Goal: Information Seeking & Learning: Check status

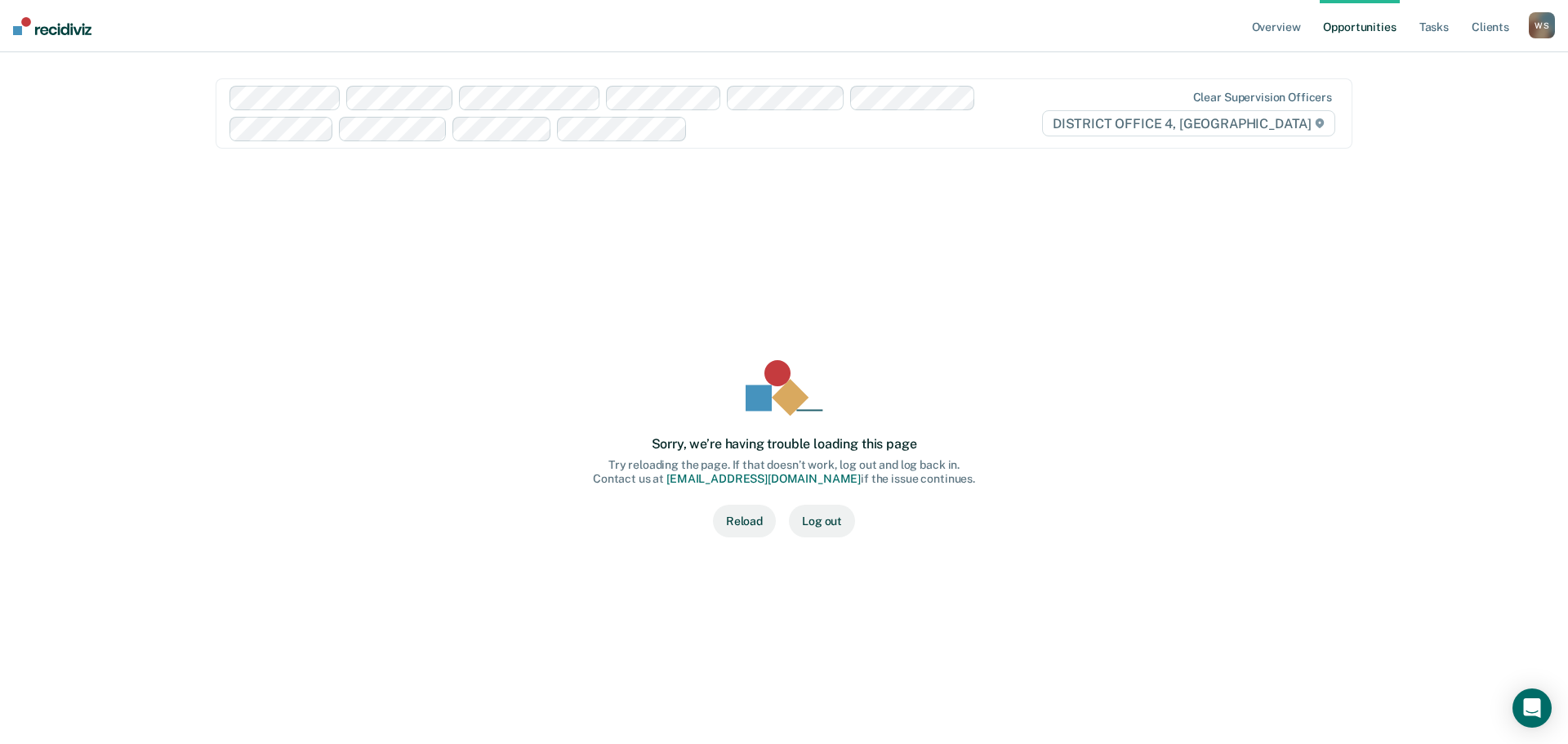
click at [1536, 26] on div "W S" at bounding box center [1542, 25] width 26 height 26
click at [1451, 105] on link "Go to Operations" at bounding box center [1476, 107] width 131 height 14
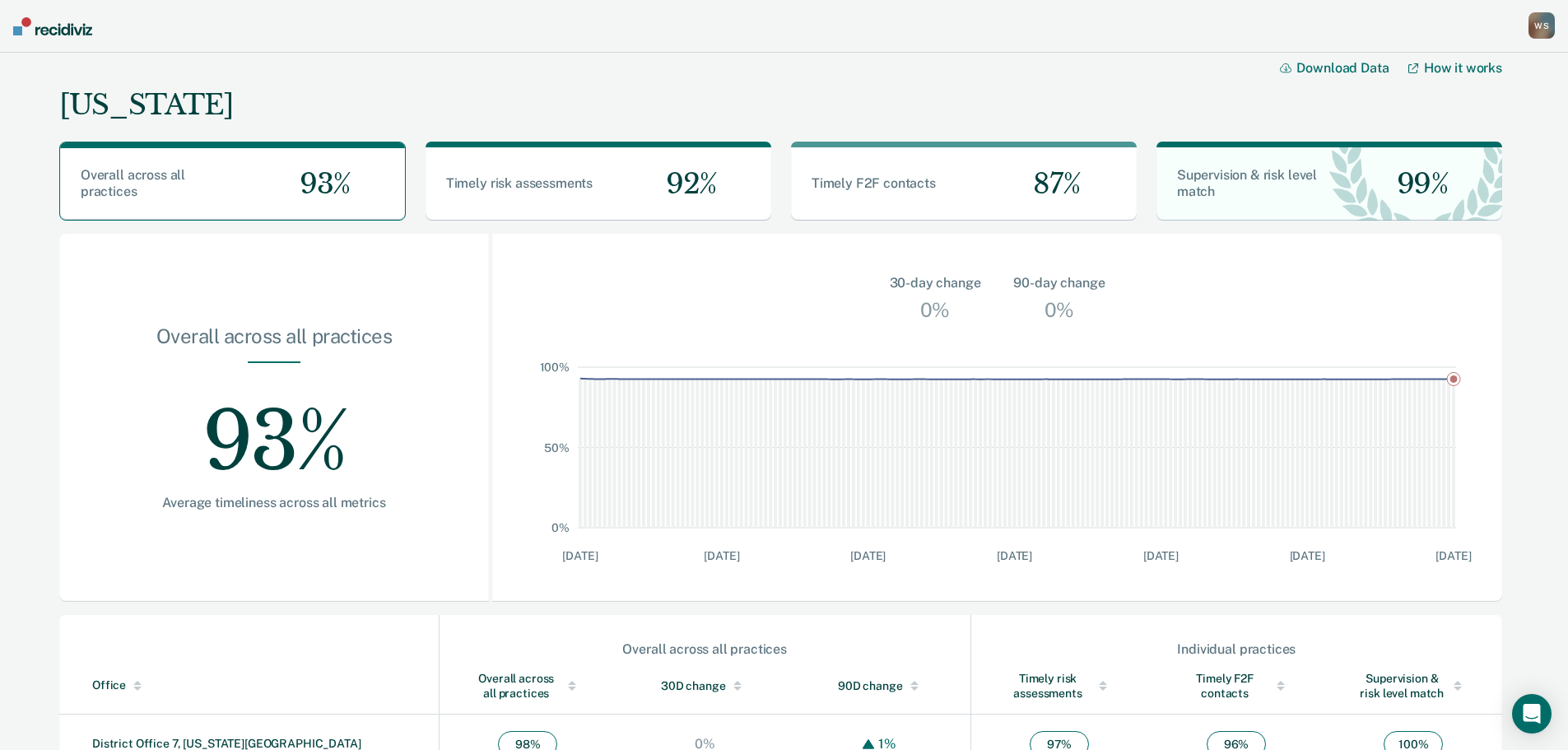
click at [1535, 34] on div "W S" at bounding box center [1541, 25] width 26 height 26
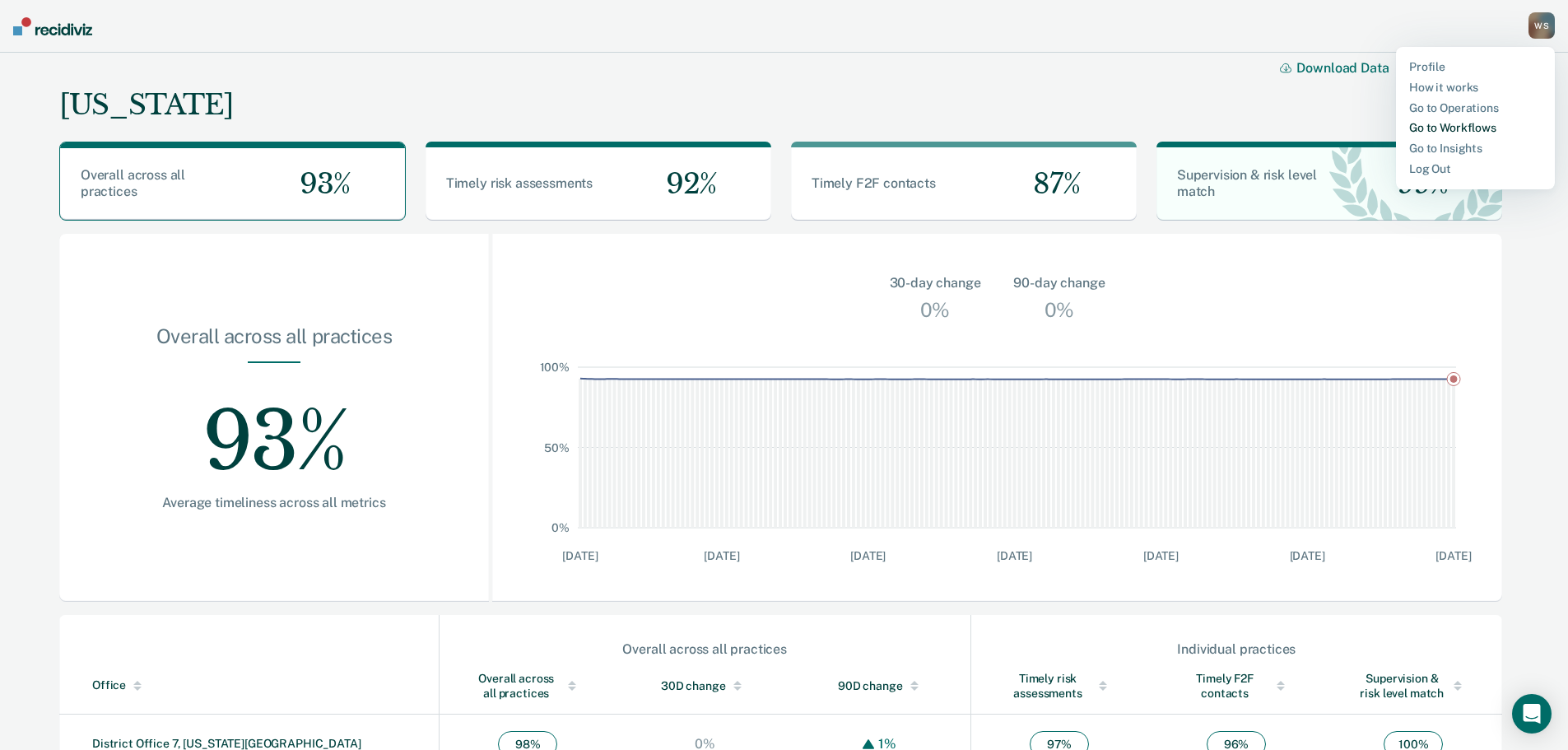
click at [1436, 123] on link "Go to Workflows" at bounding box center [1475, 127] width 132 height 14
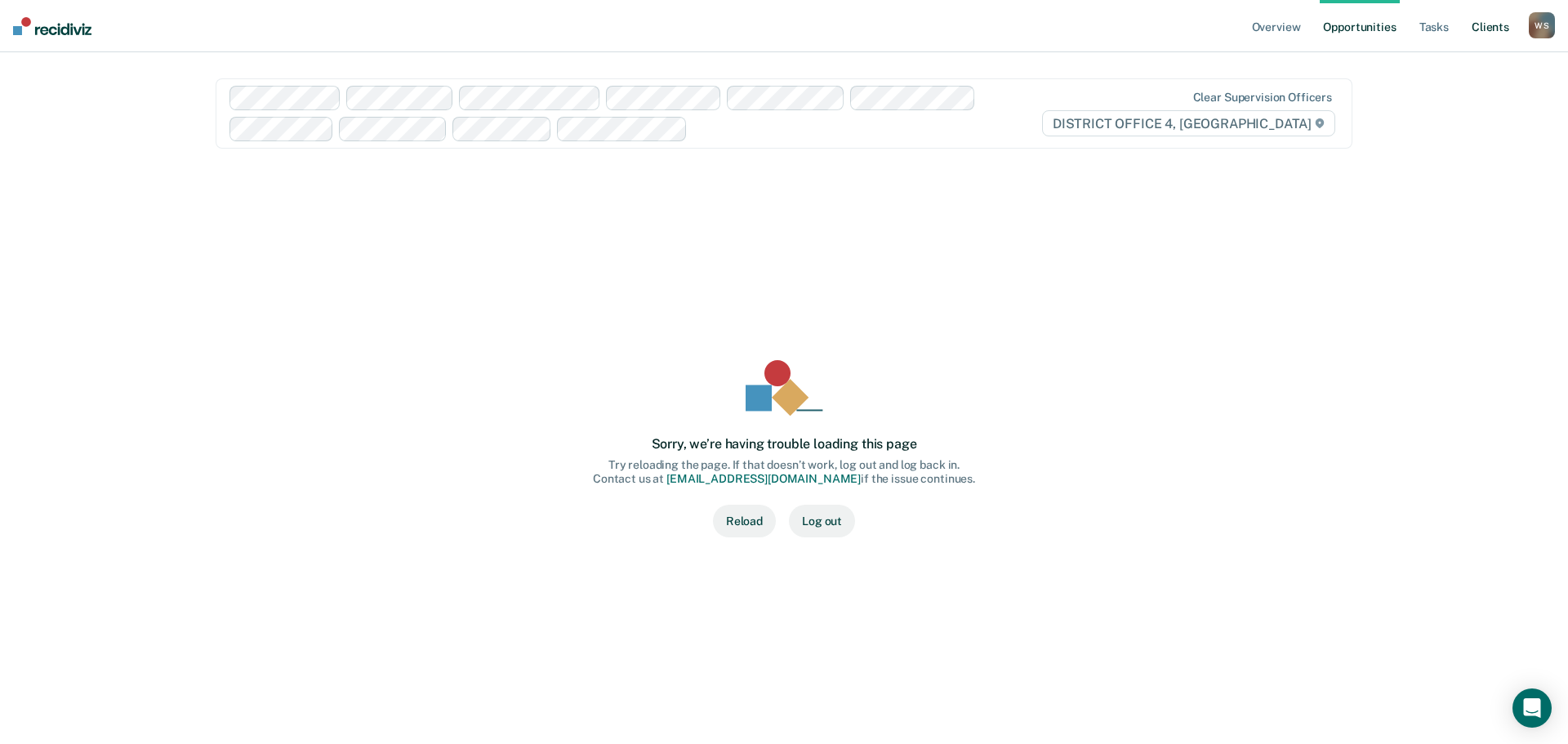
click at [1488, 24] on link "Client s" at bounding box center [1491, 26] width 44 height 52
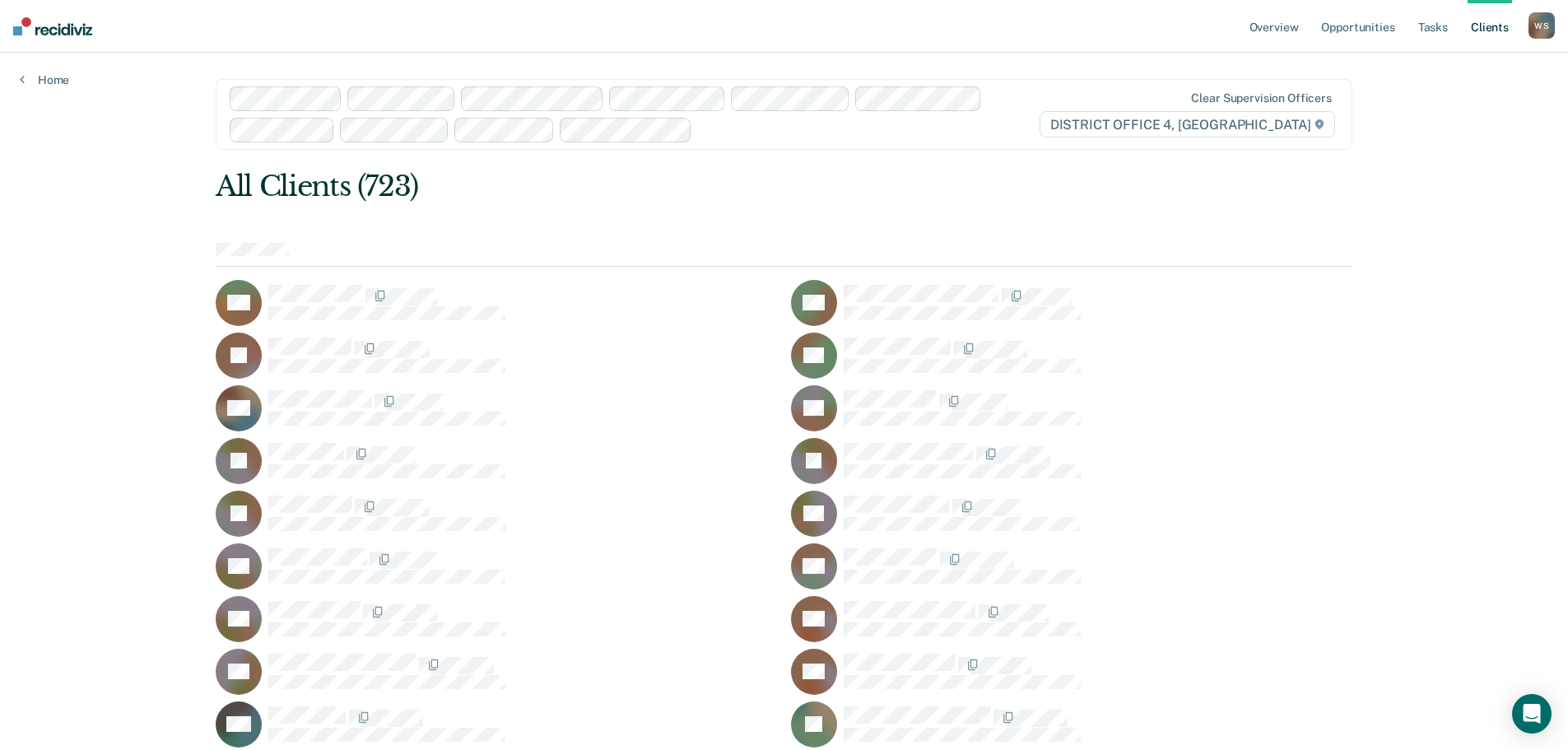
click at [1544, 26] on div "W S" at bounding box center [1541, 25] width 26 height 26
click at [1357, 27] on link "Opportunities" at bounding box center [1357, 26] width 80 height 53
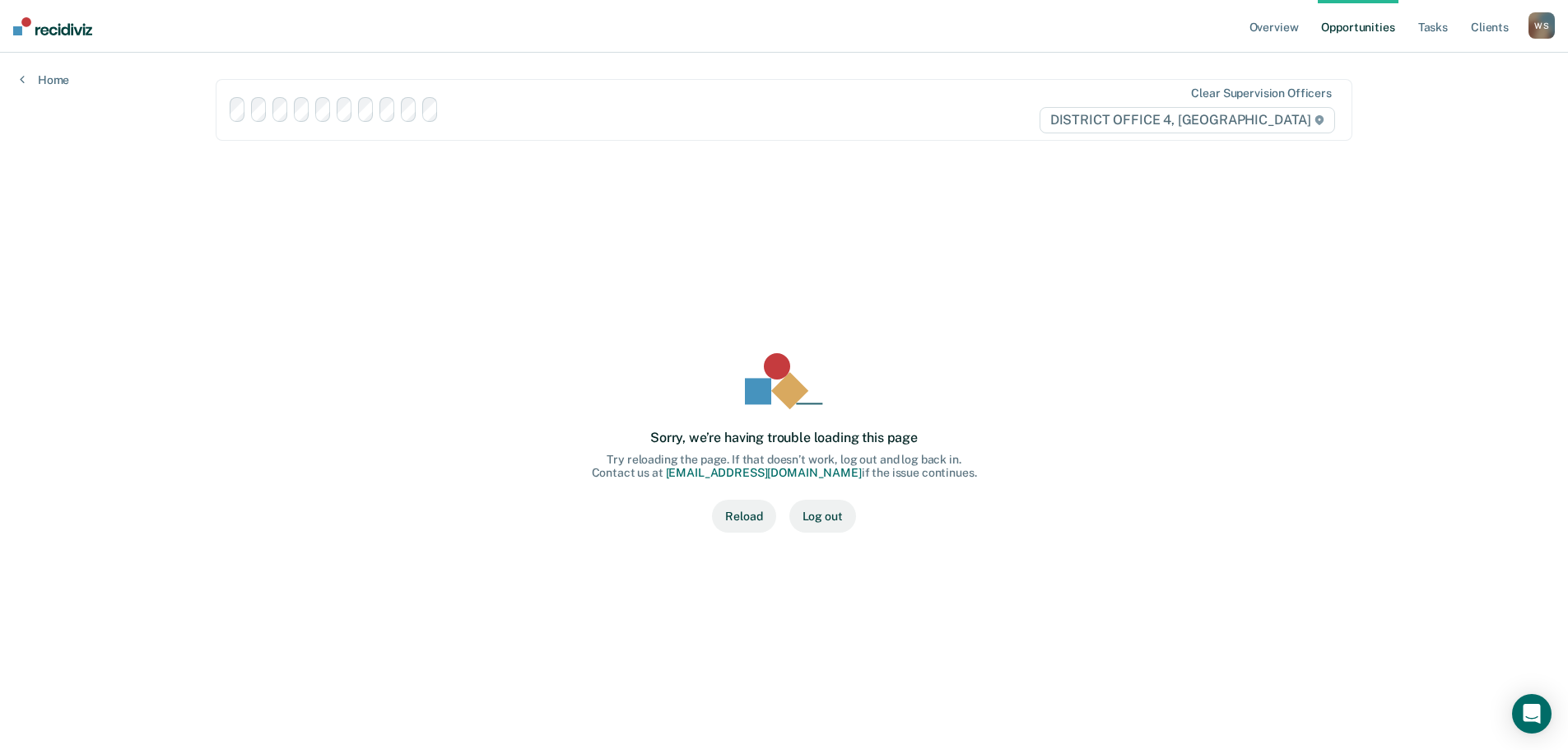
click at [1357, 27] on link "Opportunities" at bounding box center [1357, 26] width 80 height 53
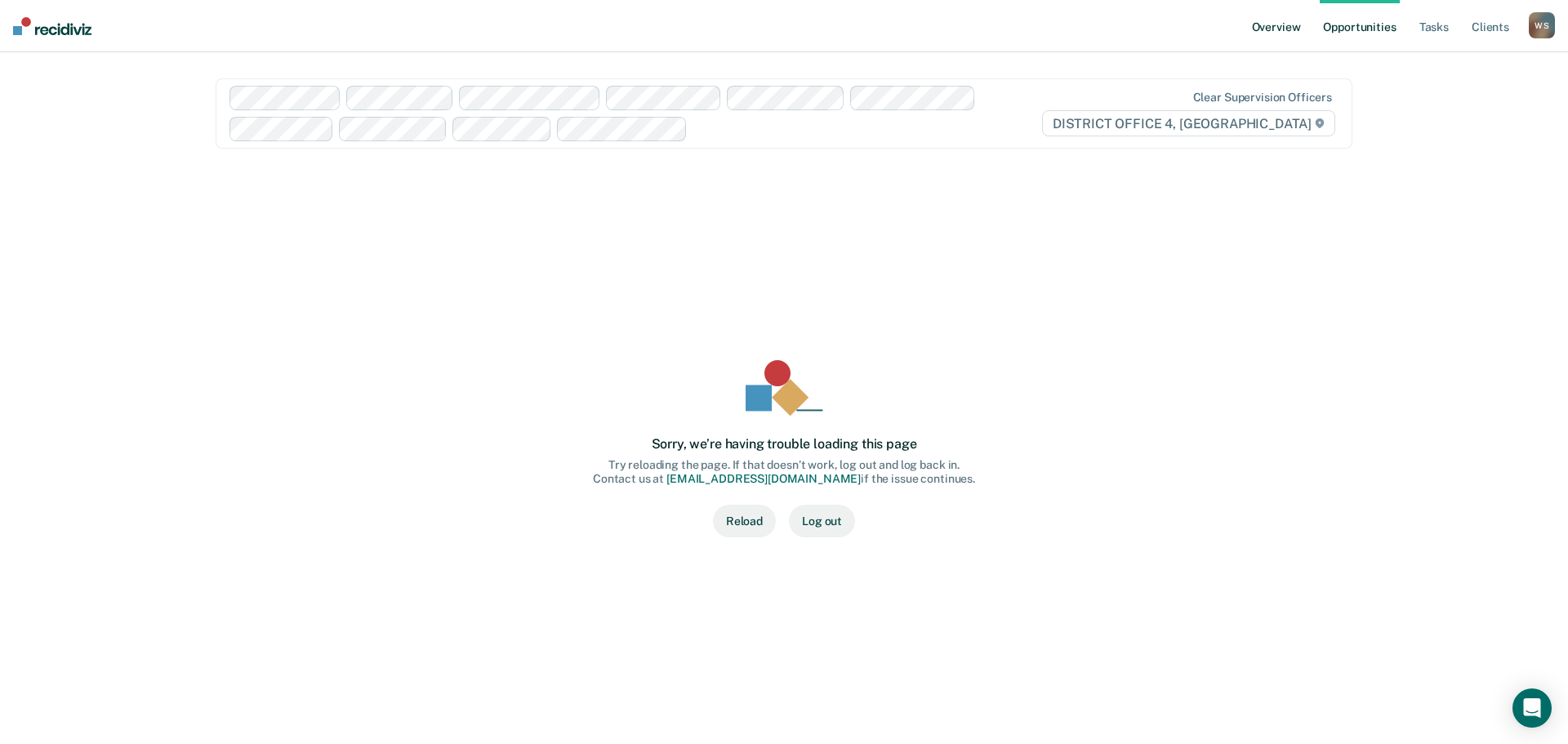
click at [1280, 25] on link "Overview" at bounding box center [1277, 26] width 56 height 52
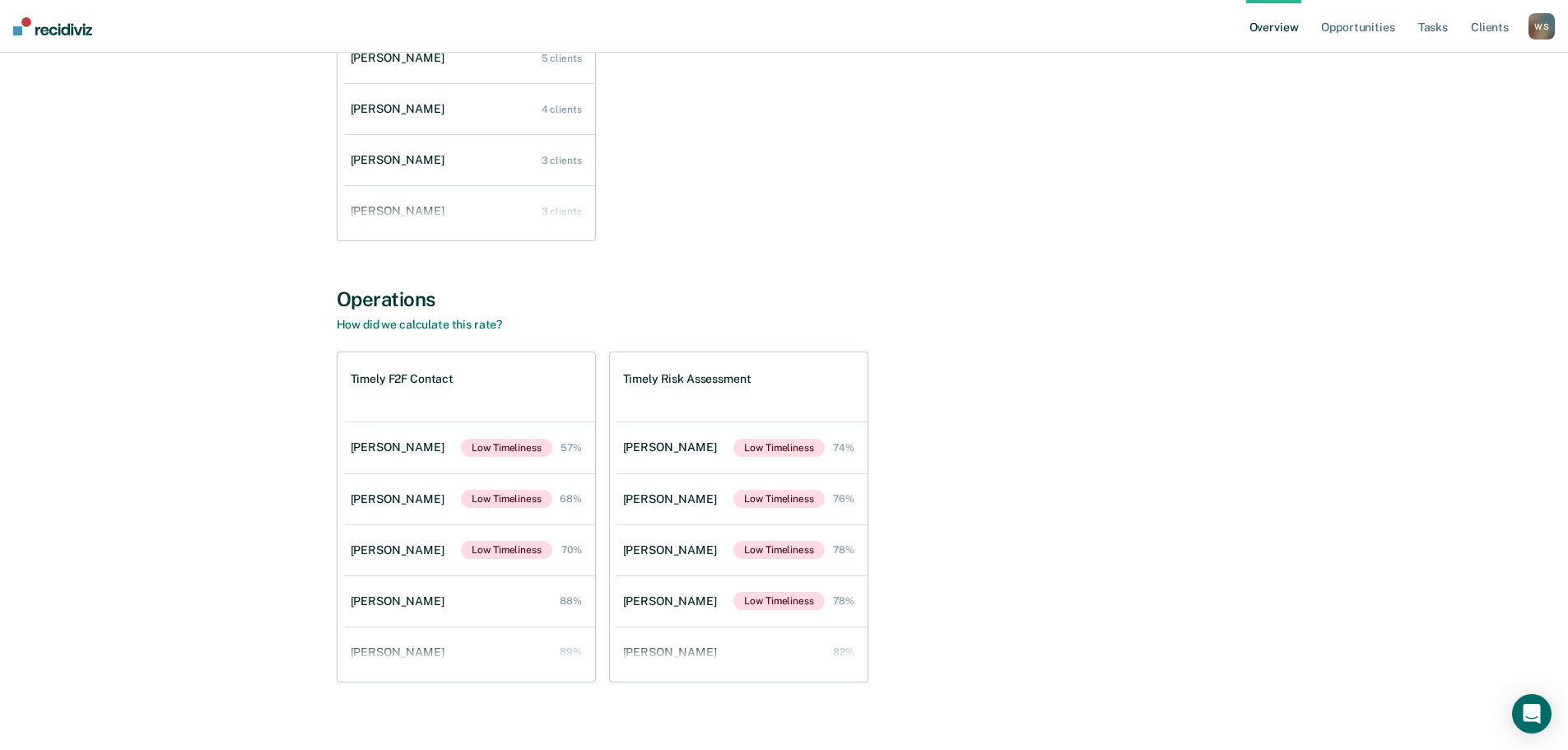
scroll to position [1600, 0]
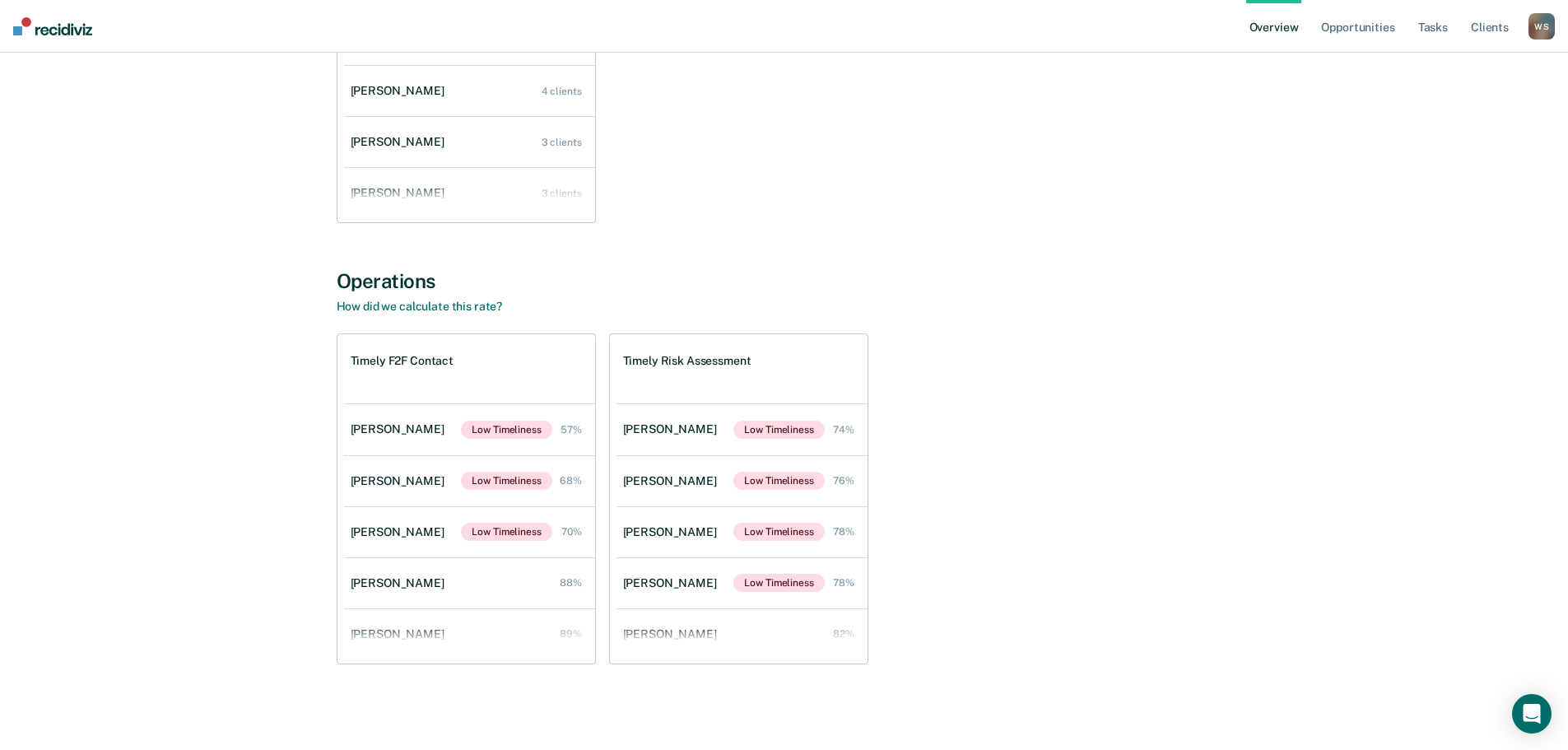
click at [1545, 26] on div "W S" at bounding box center [1541, 26] width 26 height 26
click at [1450, 101] on link "Go to Operations" at bounding box center [1475, 106] width 132 height 14
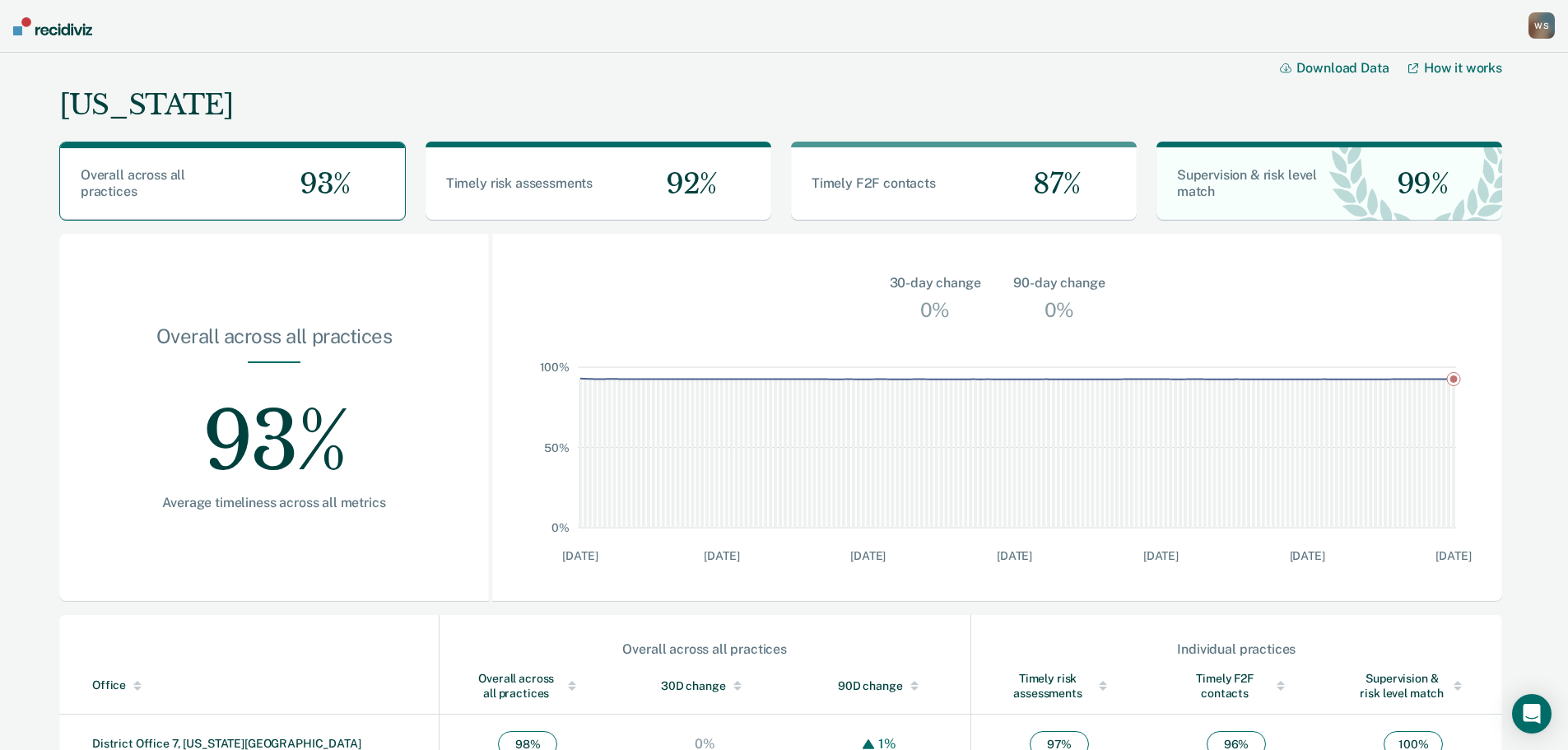
click at [1540, 27] on div "W S" at bounding box center [1541, 25] width 26 height 26
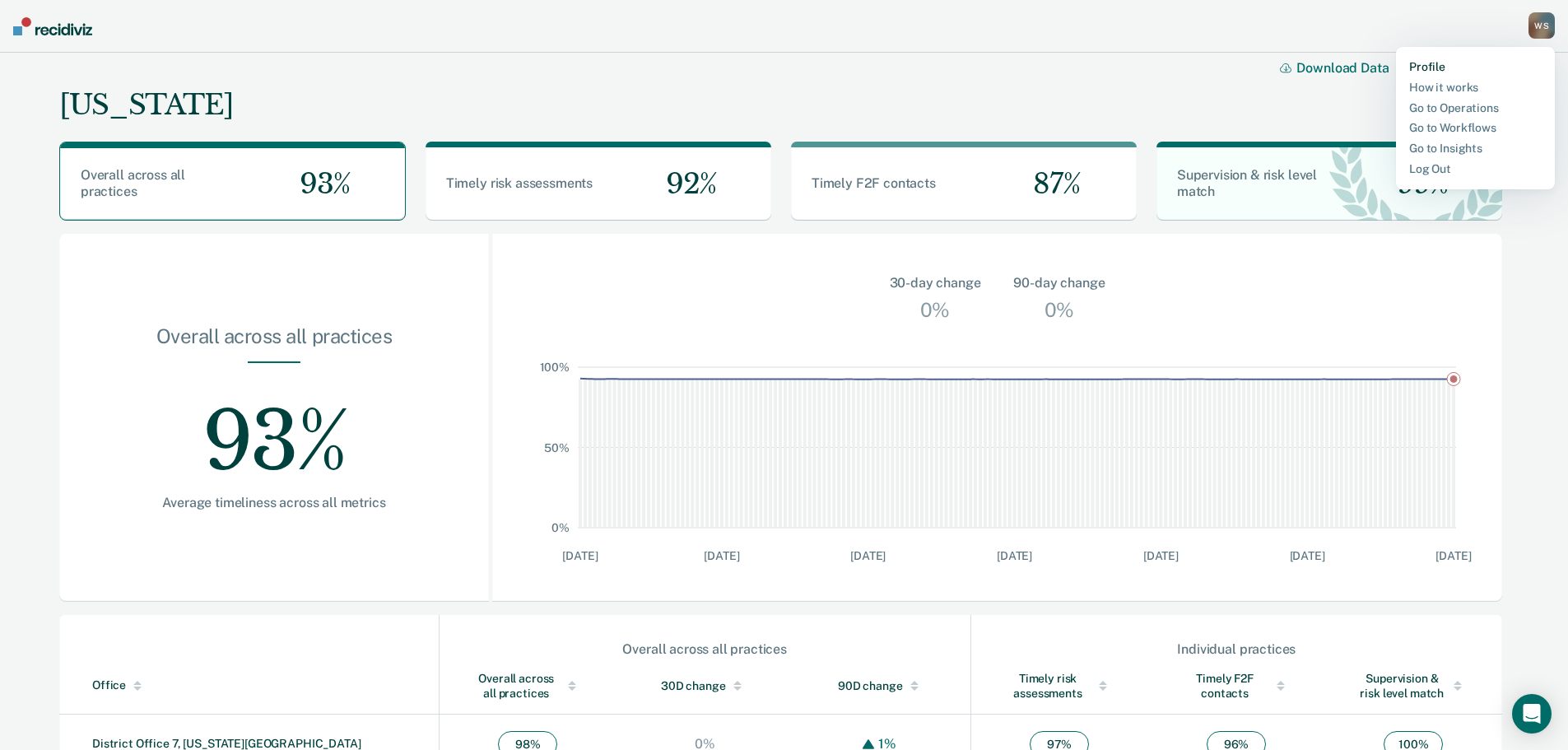
click at [1426, 71] on link "Profile" at bounding box center [1475, 66] width 132 height 14
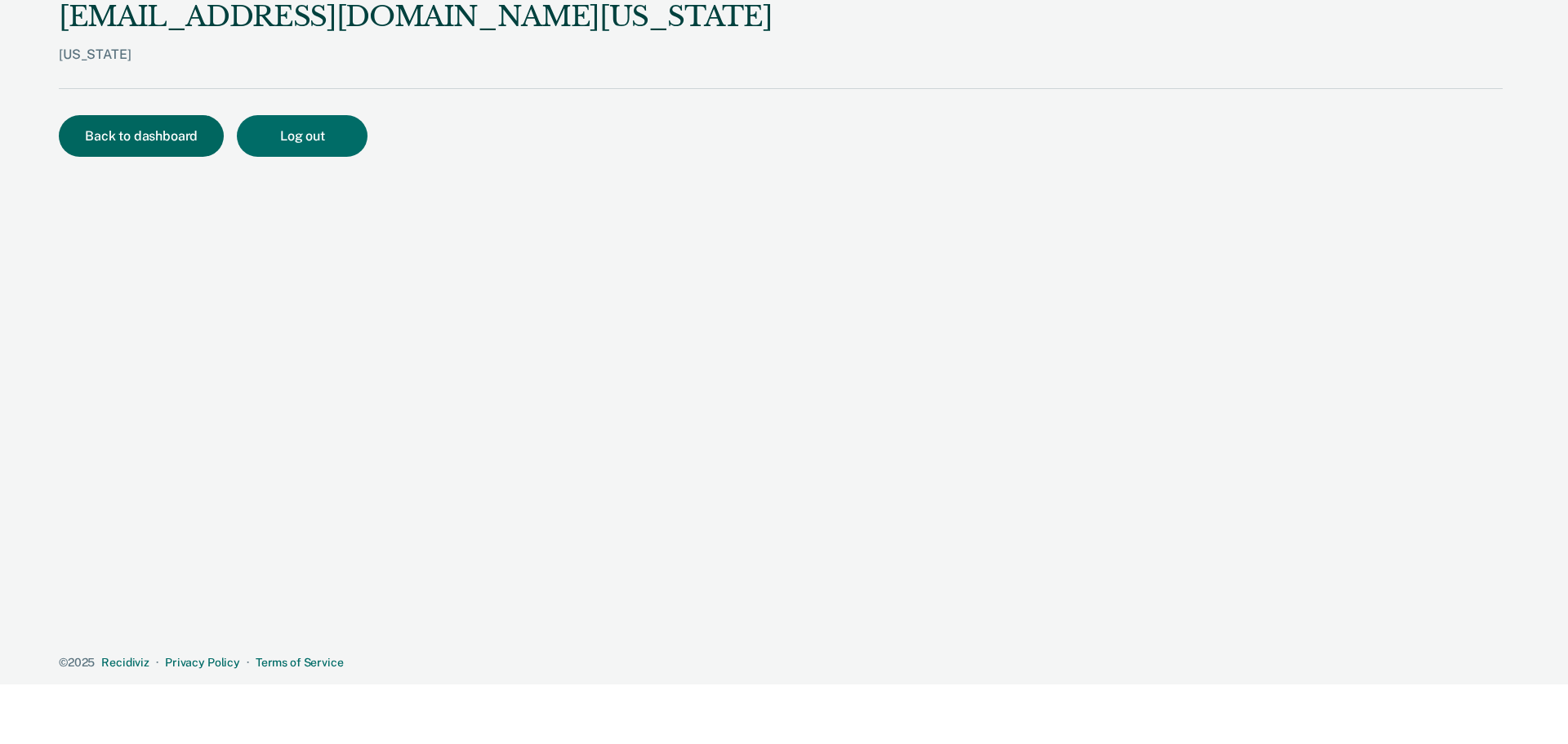
click at [163, 136] on button "Back to dashboard" at bounding box center [140, 136] width 165 height 41
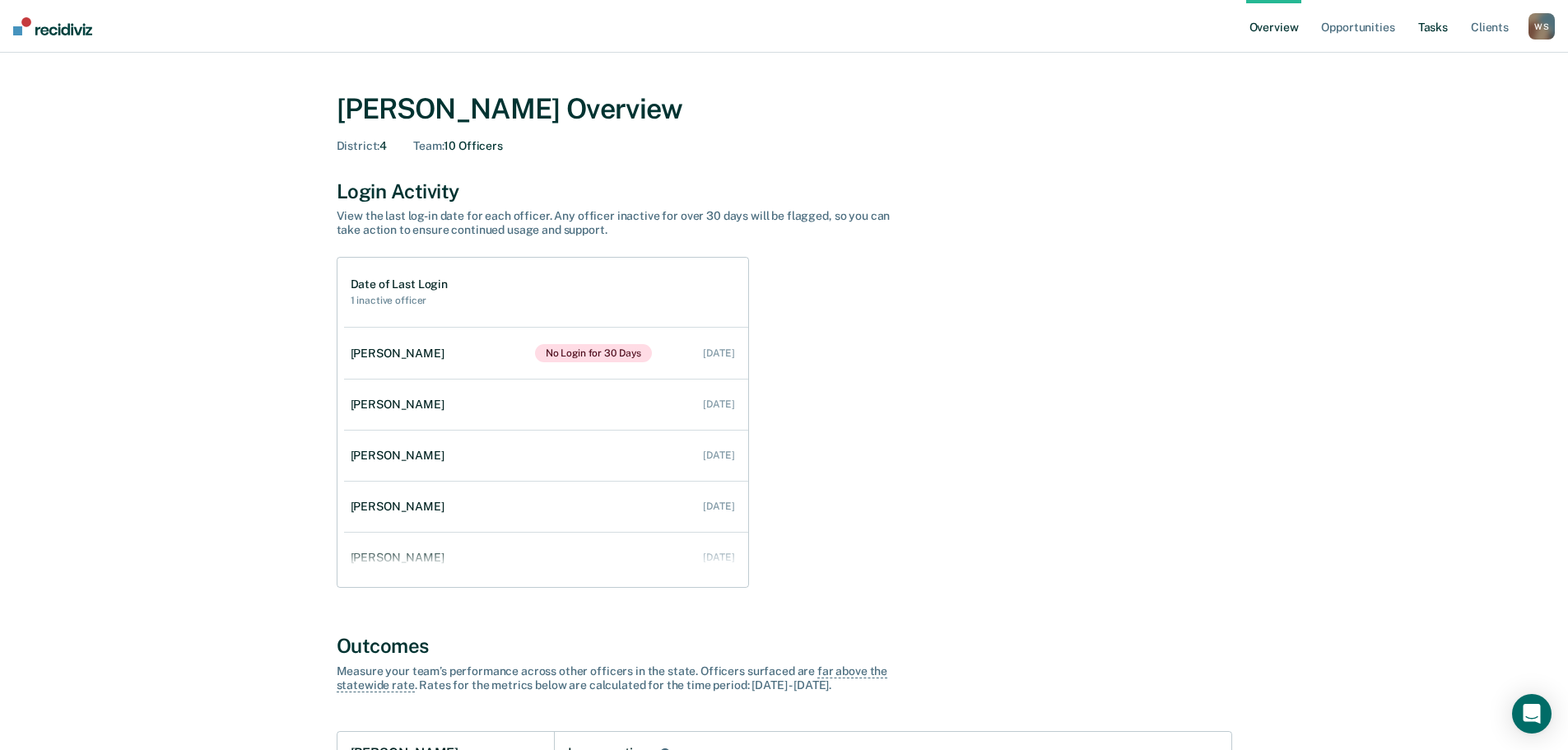
click at [1428, 26] on link "Tasks" at bounding box center [1433, 26] width 36 height 53
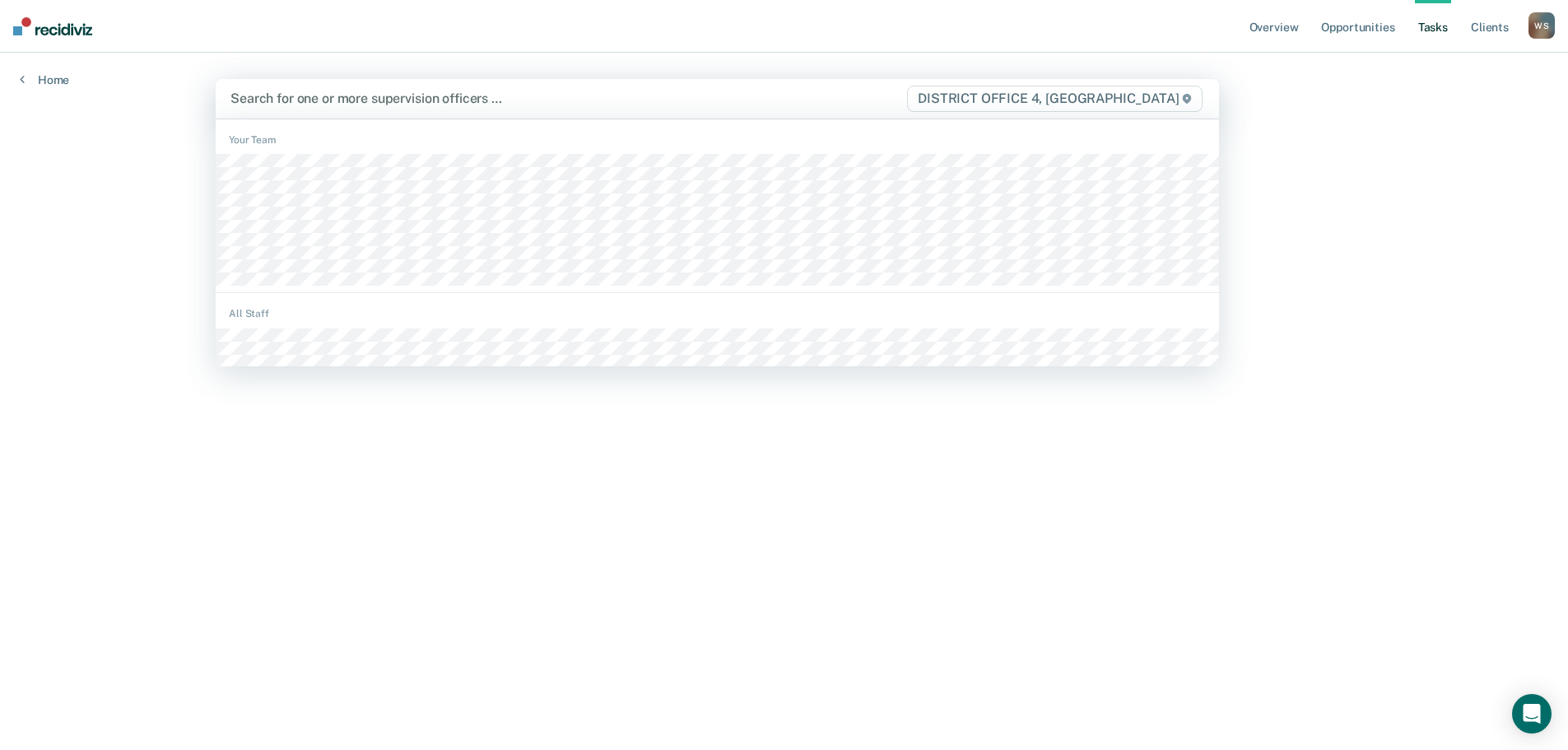
click at [1130, 94] on span "DISTRICT OFFICE 4, [GEOGRAPHIC_DATA]" at bounding box center [1054, 98] width 296 height 26
click at [1153, 93] on span "DISTRICT OFFICE 4, [GEOGRAPHIC_DATA]" at bounding box center [1064, 98] width 296 height 26
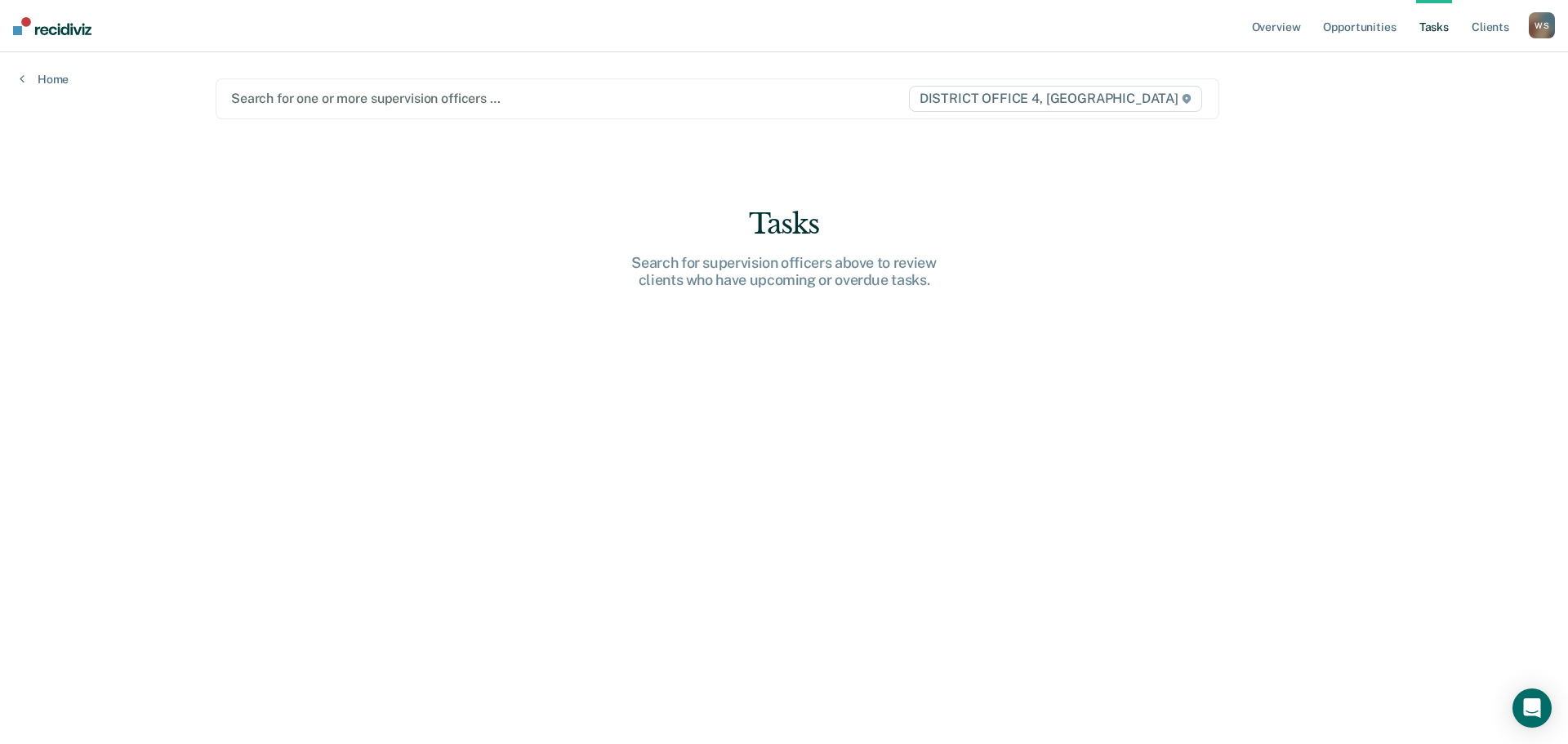
click at [1109, 92] on span "DISTRICT OFFICE 4, [GEOGRAPHIC_DATA]" at bounding box center [1056, 98] width 294 height 26
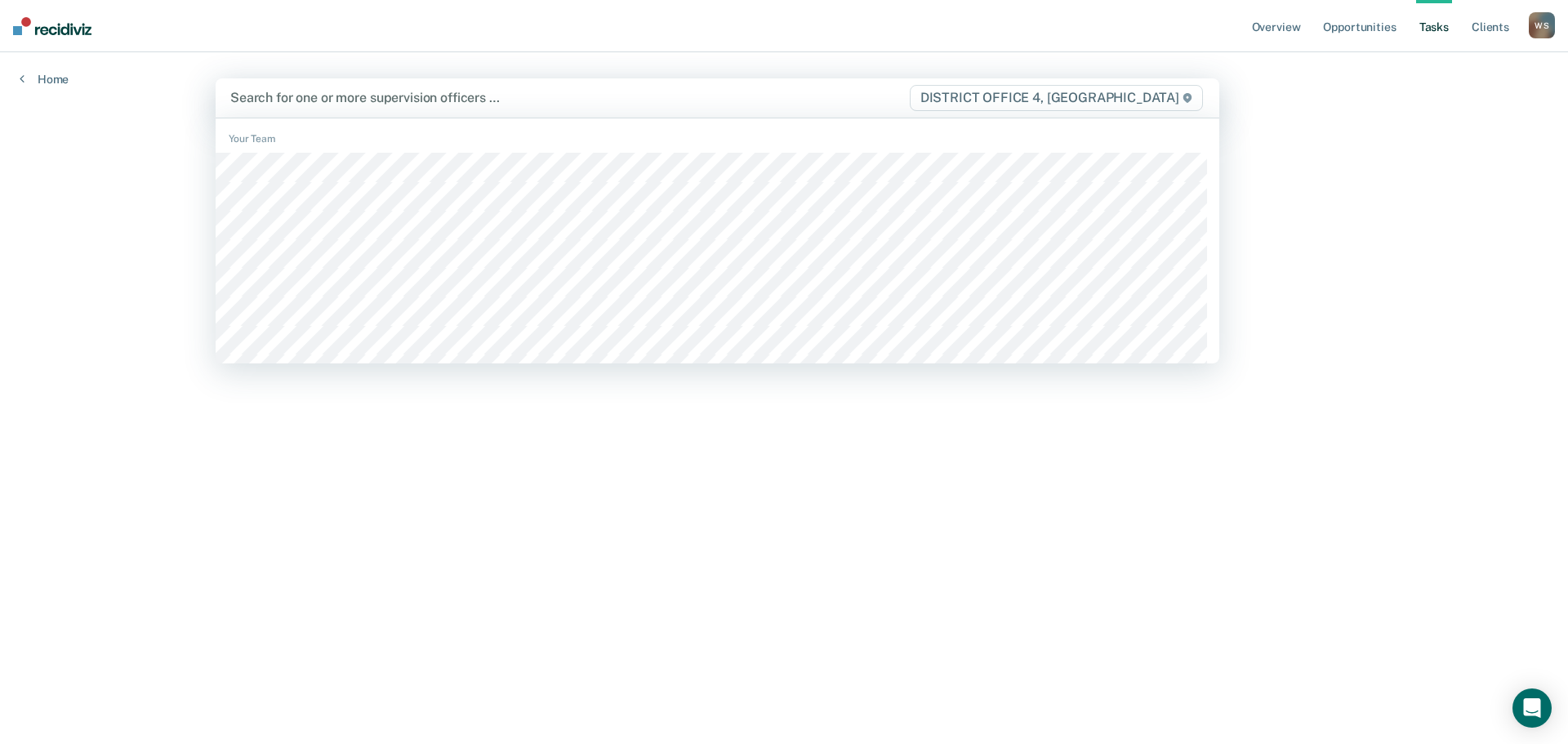
drag, startPoint x: 1139, startPoint y: 91, endPoint x: 1137, endPoint y: 101, distance: 10.2
click at [1137, 101] on span "DISTRICT OFFICE 4, [GEOGRAPHIC_DATA]" at bounding box center [1056, 97] width 294 height 26
click at [1122, 97] on span "DISTRICT OFFICE 4, [GEOGRAPHIC_DATA]" at bounding box center [1056, 97] width 294 height 26
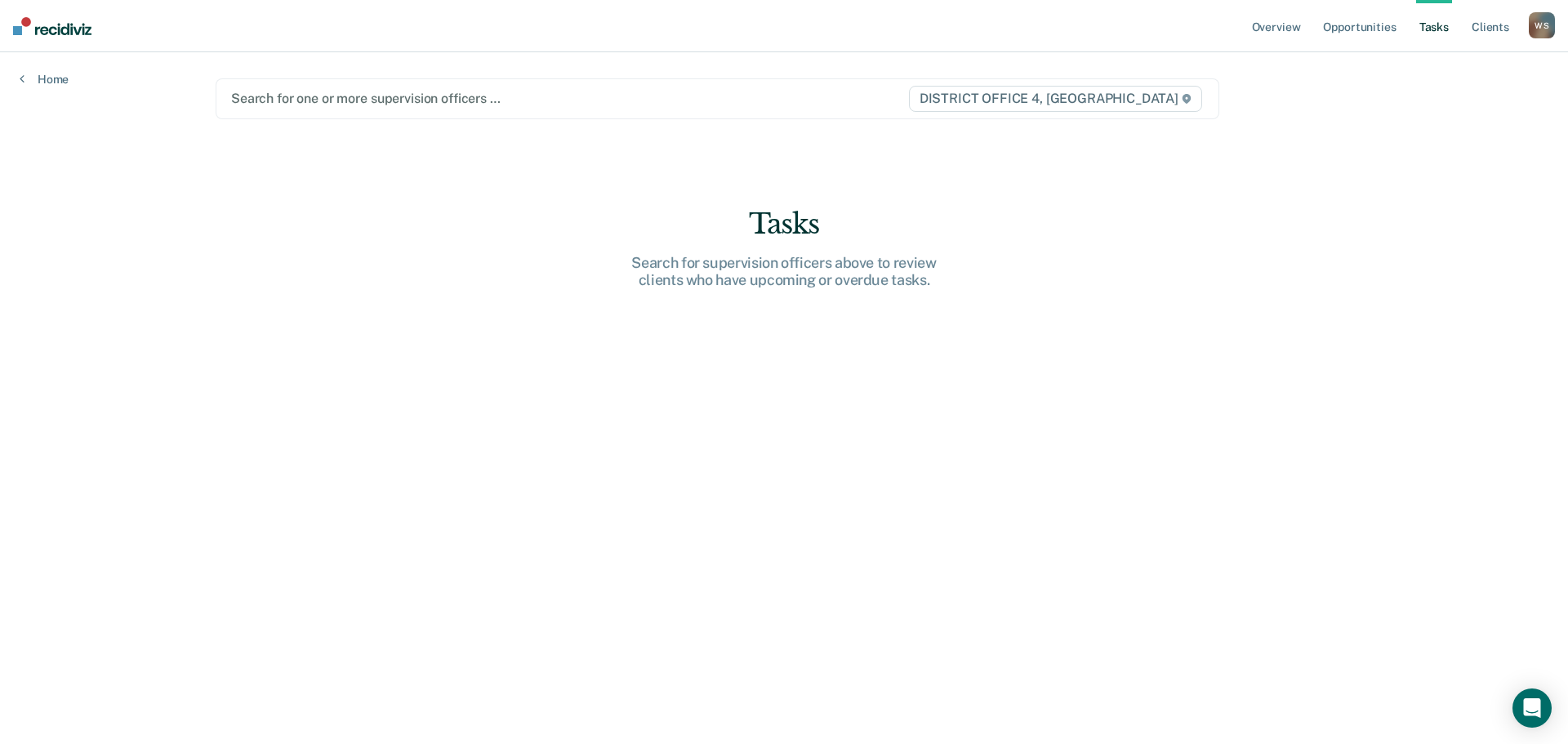
click at [1137, 101] on span "DISTRICT OFFICE 4, [GEOGRAPHIC_DATA]" at bounding box center [1056, 98] width 294 height 26
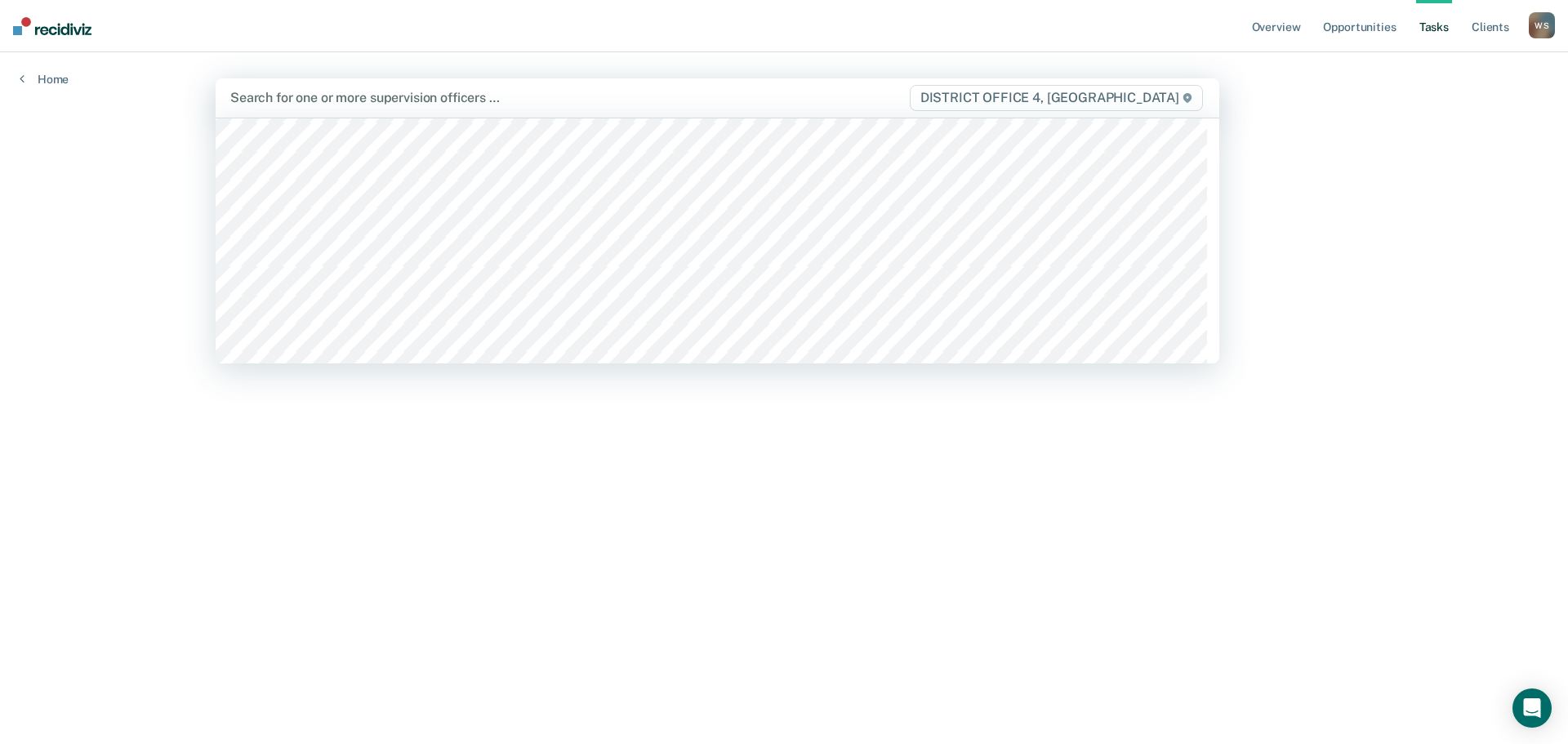
scroll to position [82, 0]
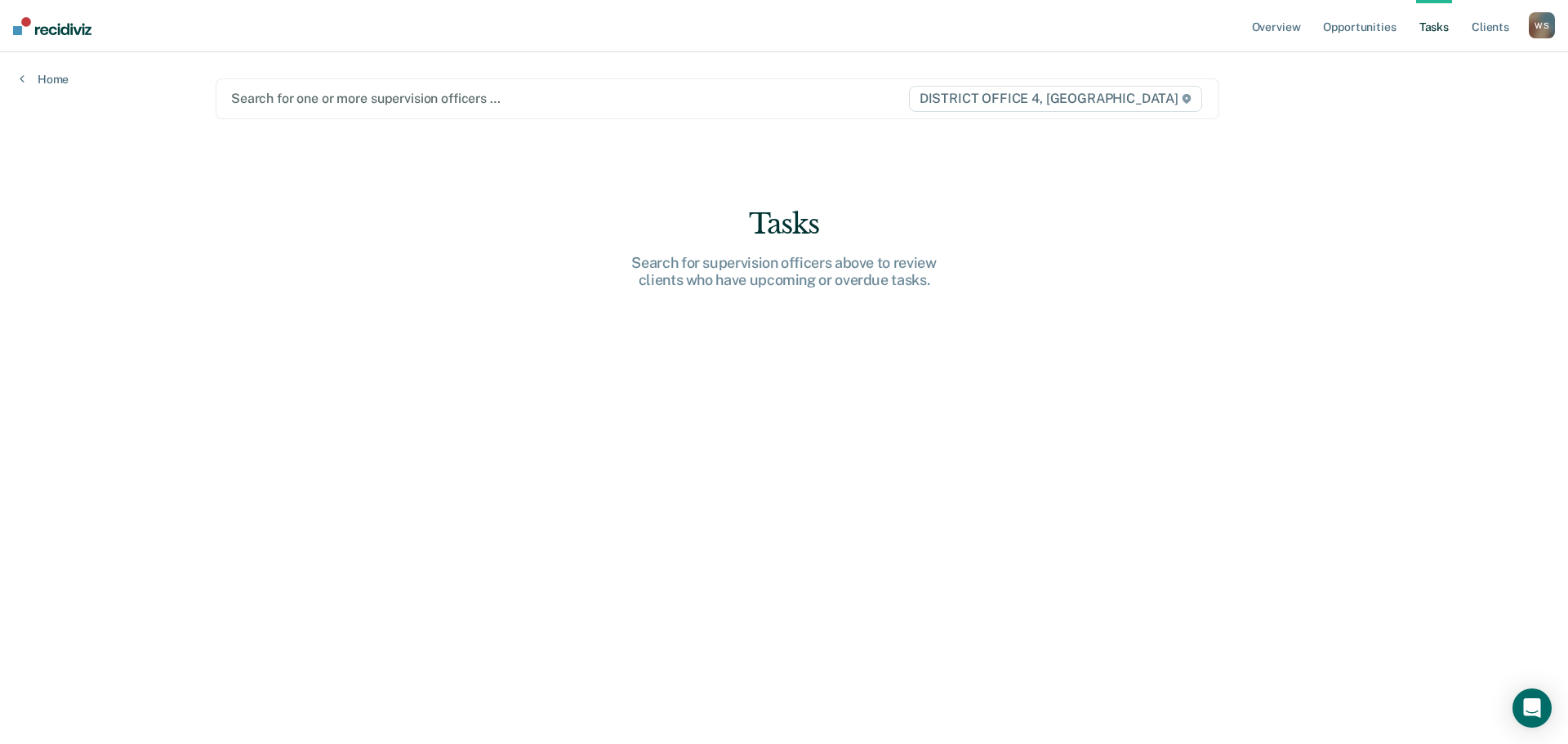
click at [1103, 104] on span "DISTRICT OFFICE 4, [GEOGRAPHIC_DATA]" at bounding box center [1056, 98] width 294 height 26
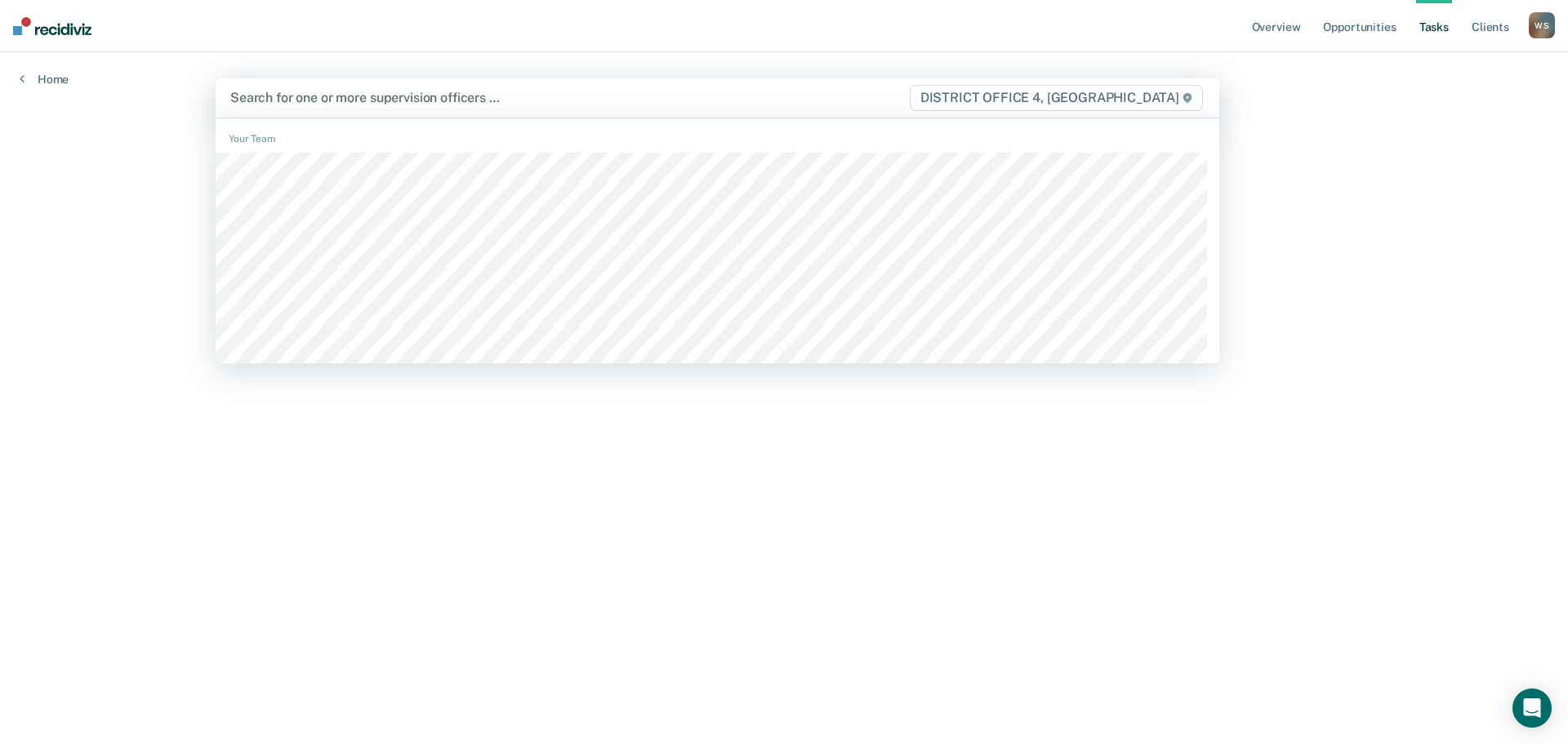
click at [1097, 95] on span "DISTRICT OFFICE 4, [GEOGRAPHIC_DATA]" at bounding box center [1056, 97] width 294 height 26
